Goal: Task Accomplishment & Management: Complete application form

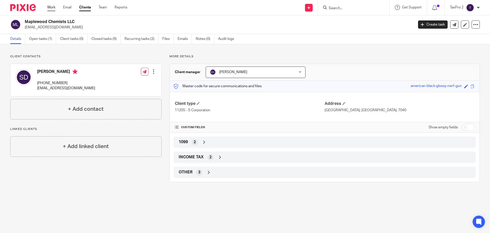
click at [54, 8] on link "Work" at bounding box center [51, 7] width 8 height 5
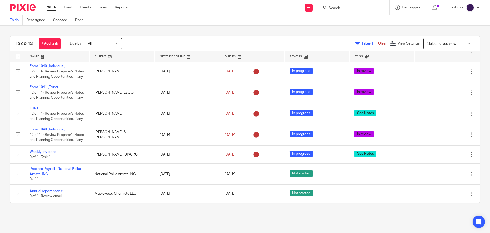
scroll to position [947, 0]
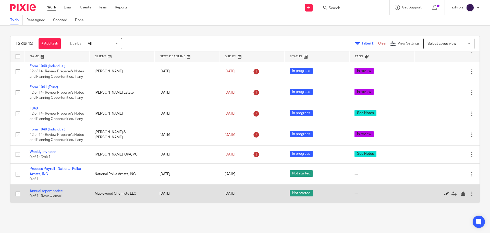
click at [444, 193] on icon at bounding box center [446, 193] width 5 height 5
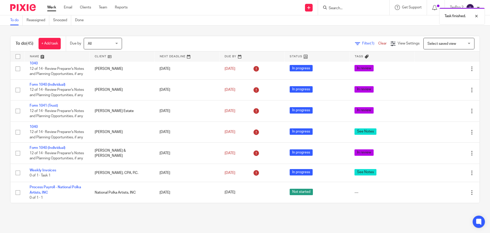
scroll to position [929, 0]
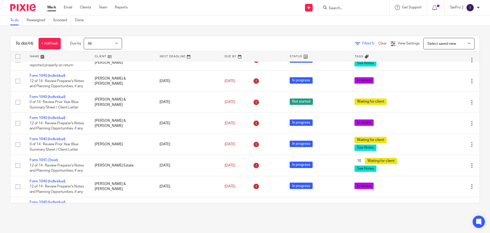
scroll to position [485, 0]
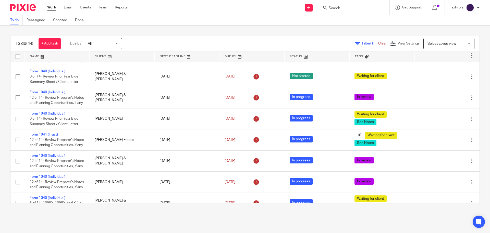
click at [55, 31] on link "Form 1040 (Individual)" at bounding box center [48, 29] width 36 height 4
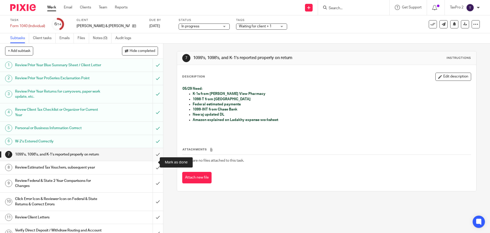
click at [152, 161] on input "submit" at bounding box center [81, 154] width 163 height 13
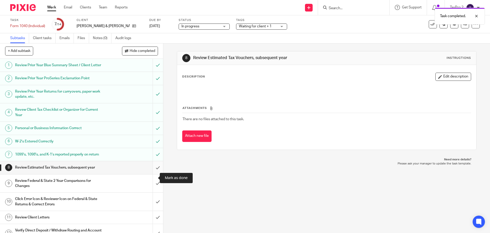
click at [152, 174] on input "submit" at bounding box center [81, 167] width 163 height 13
click at [150, 192] on input "submit" at bounding box center [81, 183] width 163 height 18
click at [151, 210] on input "submit" at bounding box center [81, 201] width 163 height 18
click at [153, 223] on input "submit" at bounding box center [81, 217] width 163 height 13
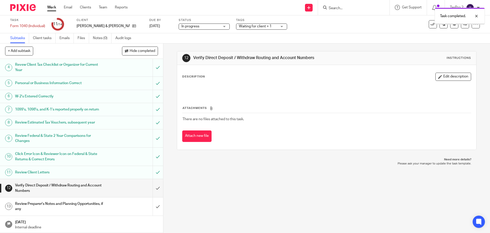
scroll to position [55, 0]
click at [153, 188] on input "submit" at bounding box center [81, 188] width 163 height 18
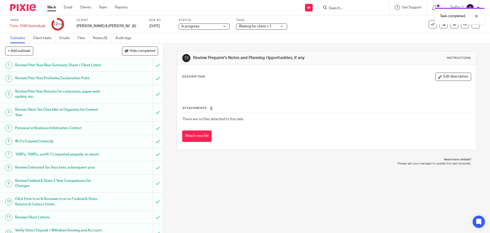
click at [251, 26] on span "Waiting for client + 1" at bounding box center [255, 27] width 33 height 4
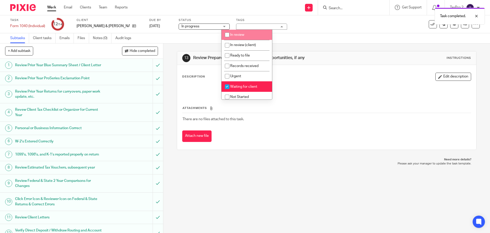
click at [228, 35] on input "checkbox" at bounding box center [227, 35] width 10 height 10
checkbox input "true"
click at [227, 85] on input "checkbox" at bounding box center [227, 87] width 10 height 10
checkbox input "false"
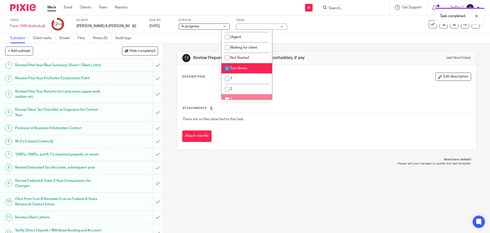
scroll to position [51, 0]
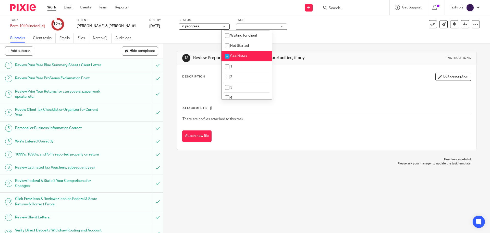
click at [228, 54] on input "checkbox" at bounding box center [227, 56] width 10 height 10
checkbox input "false"
click at [53, 8] on link "Work" at bounding box center [51, 7] width 9 height 5
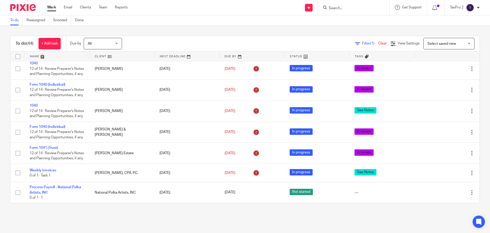
scroll to position [935, 0]
